Goal: Information Seeking & Learning: Learn about a topic

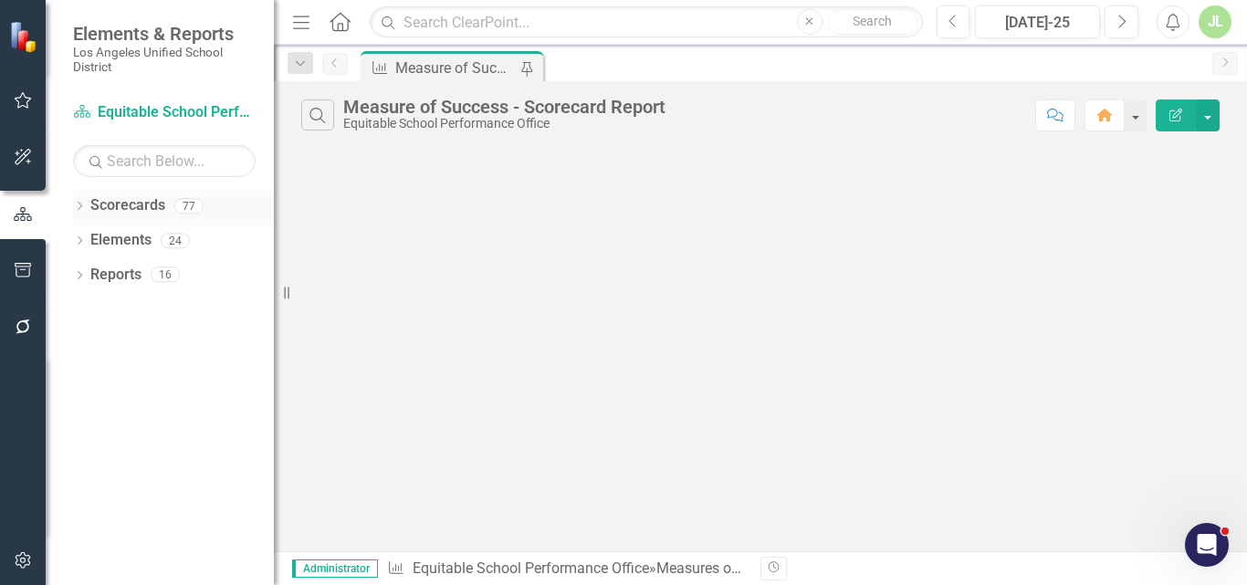
click at [111, 197] on link "Scorecards" at bounding box center [127, 205] width 75 height 21
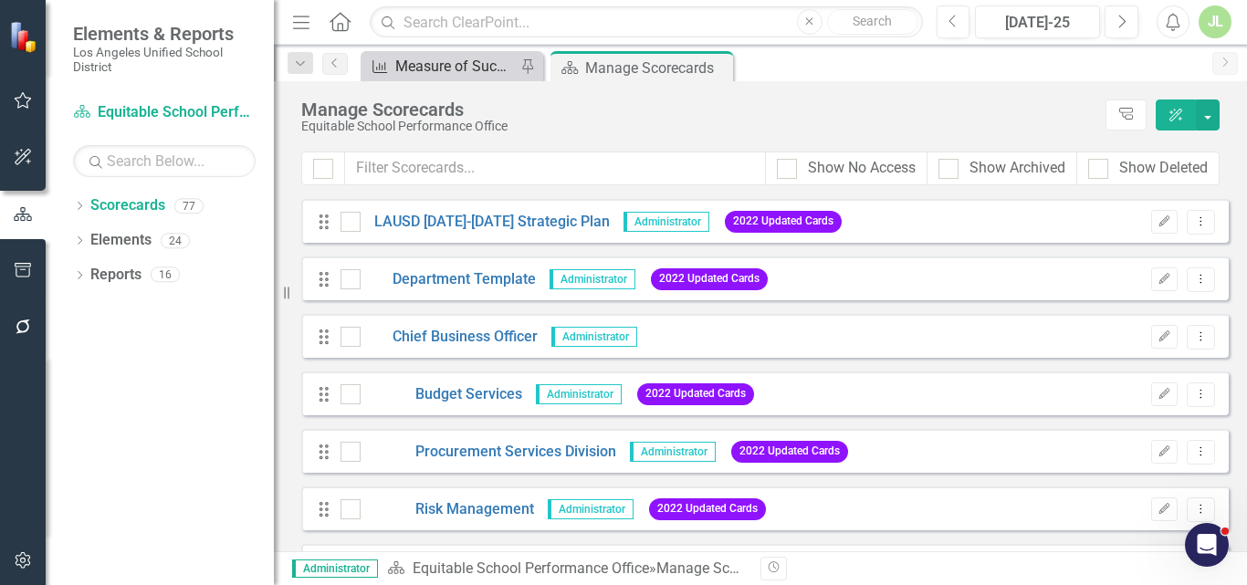
click at [404, 72] on div "Measure of Success - Scorecard Report" at bounding box center [455, 66] width 121 height 23
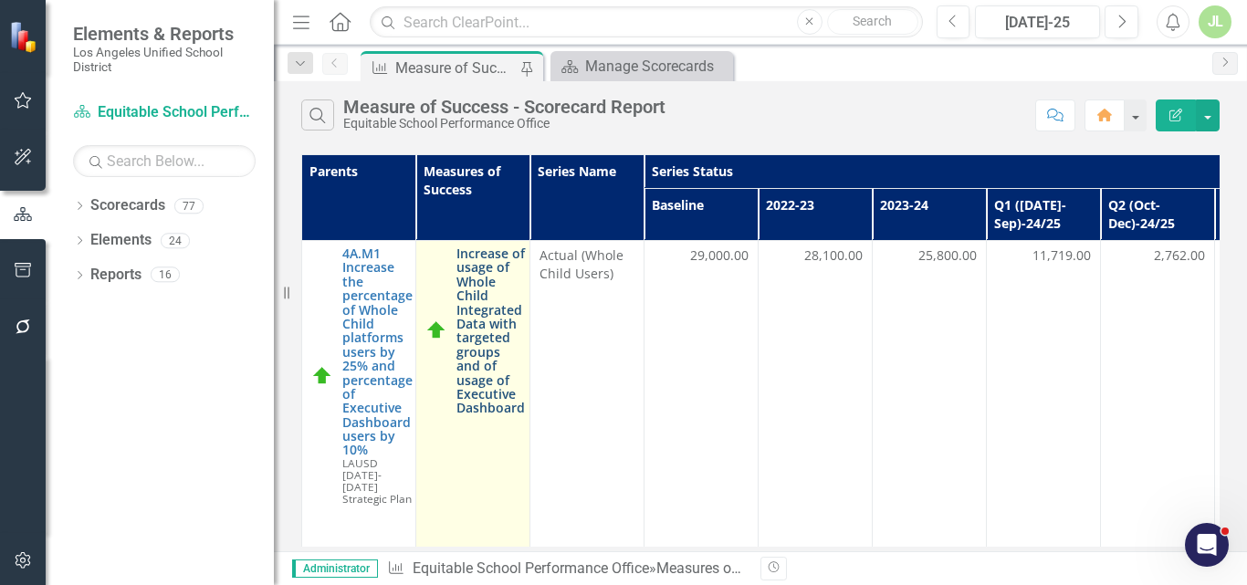
click at [473, 315] on link "Increase of usage of Whole Child Integrated Data with targeted groups and of us…" at bounding box center [491, 331] width 68 height 169
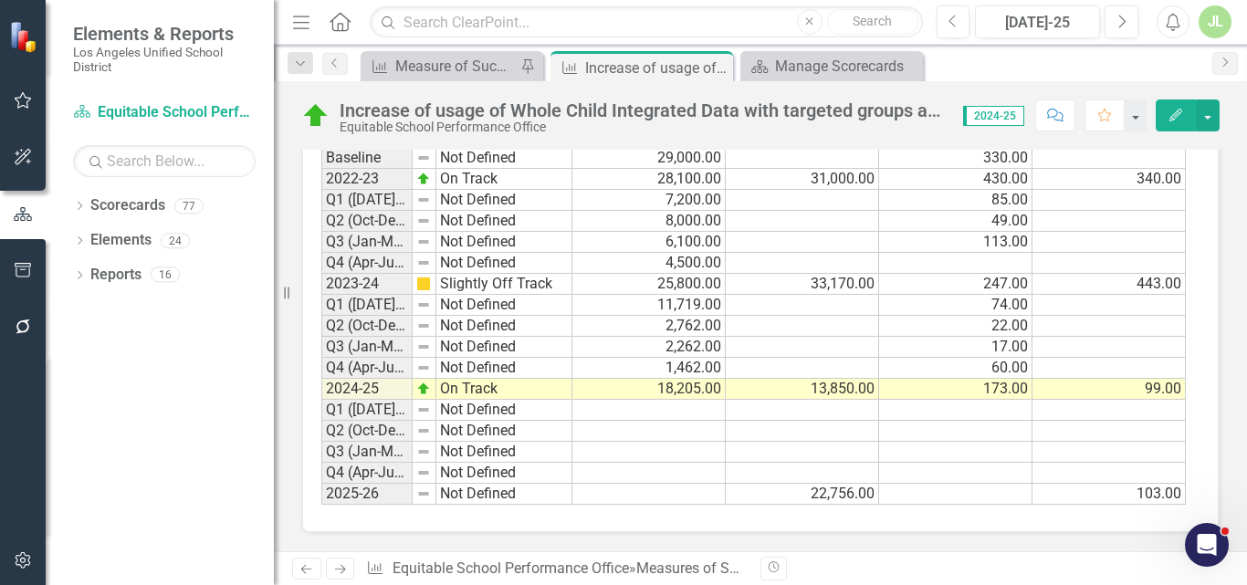
scroll to position [2025, 0]
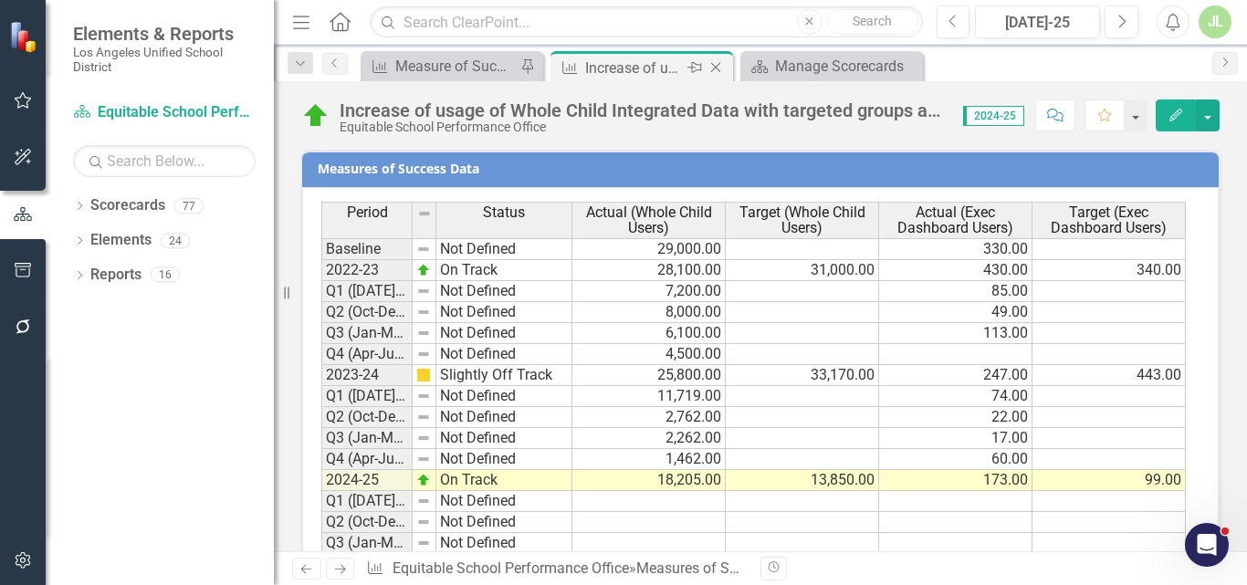
click at [713, 64] on icon "Close" at bounding box center [716, 67] width 18 height 15
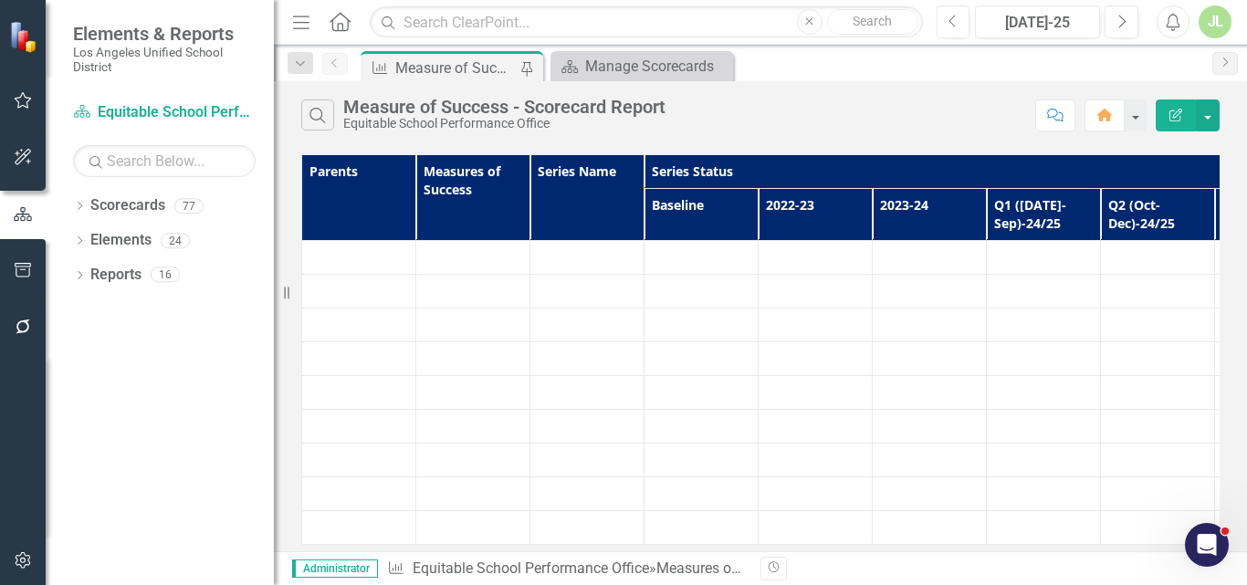
click at [444, 69] on div "Measure of Success - Scorecard Report" at bounding box center [455, 68] width 121 height 23
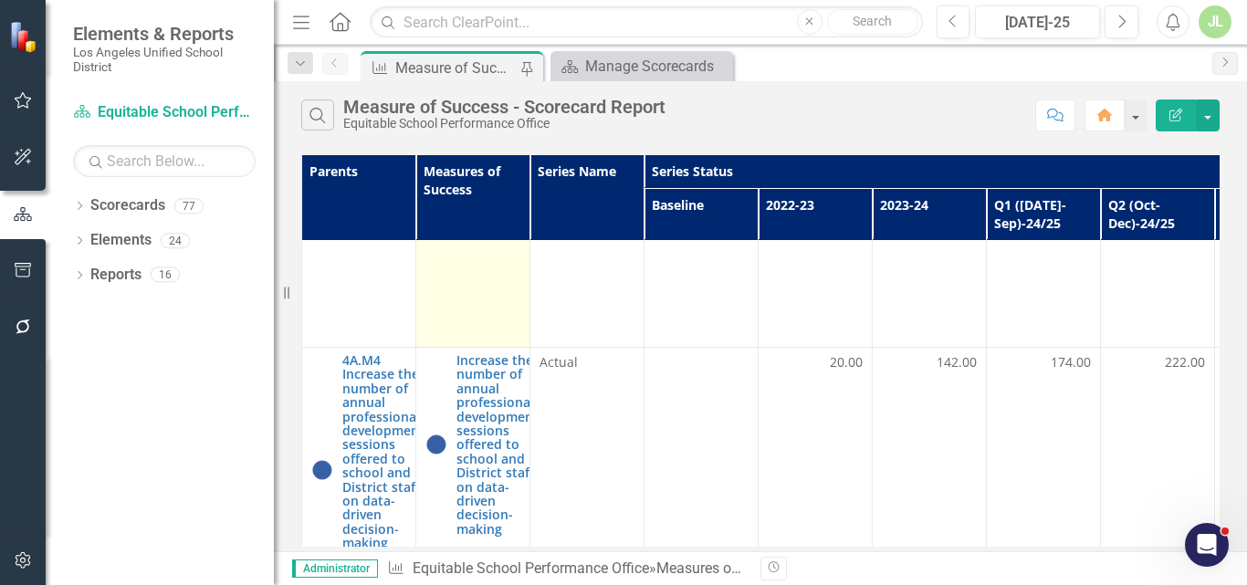
scroll to position [3378, 0]
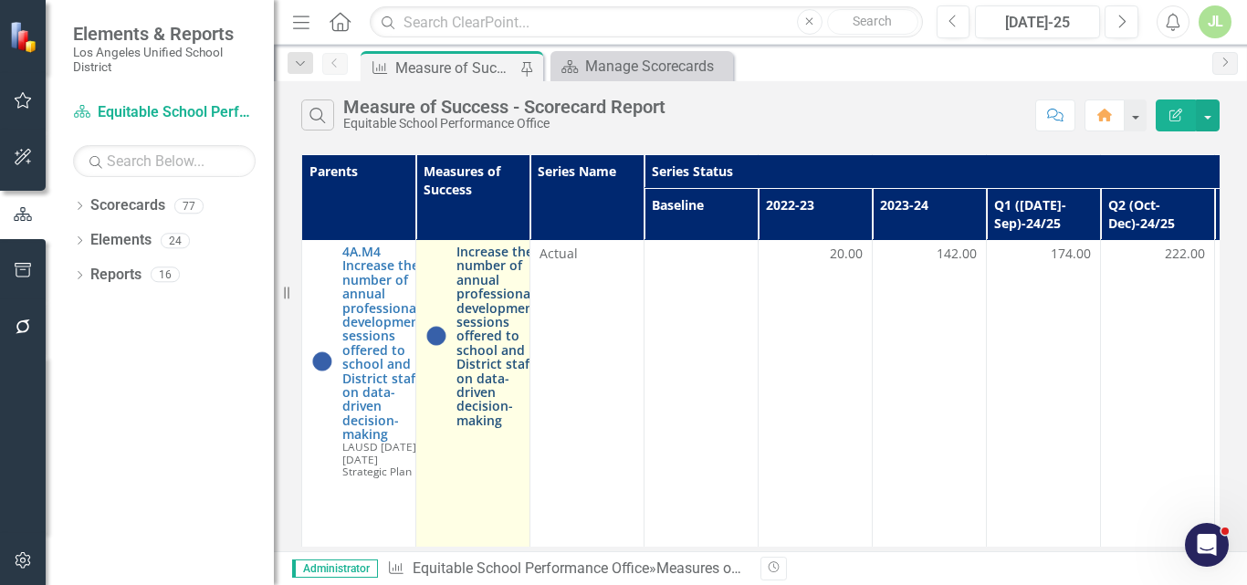
click at [471, 341] on link "Increase the number of annual professional development sessions offered to scho…" at bounding box center [498, 336] width 82 height 183
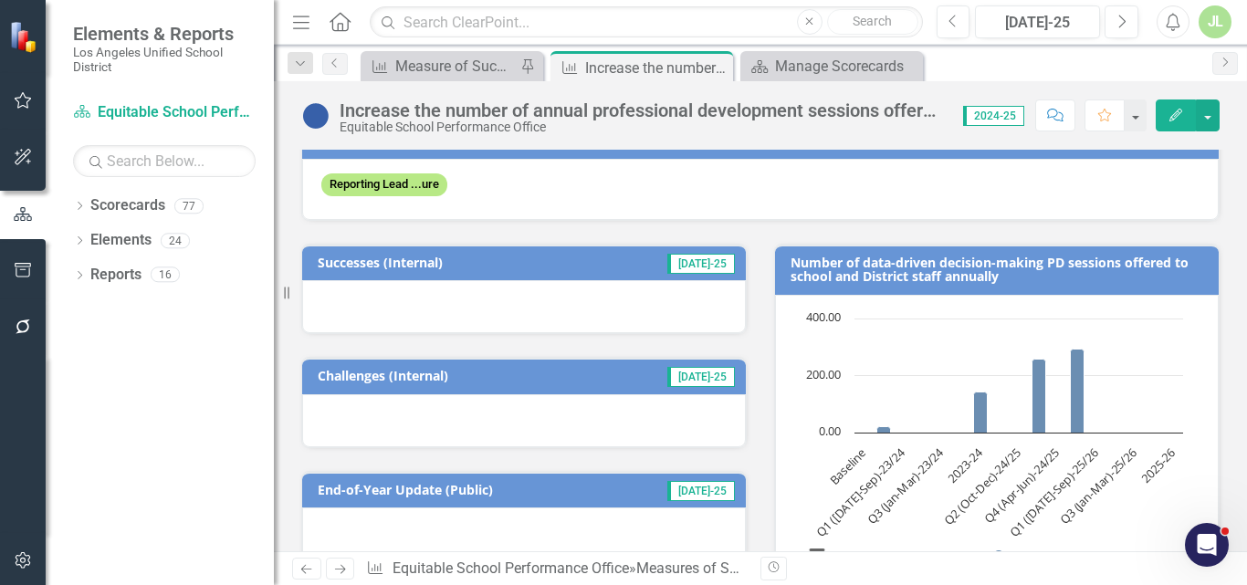
scroll to position [226, 0]
